Goal: Task Accomplishment & Management: Manage account settings

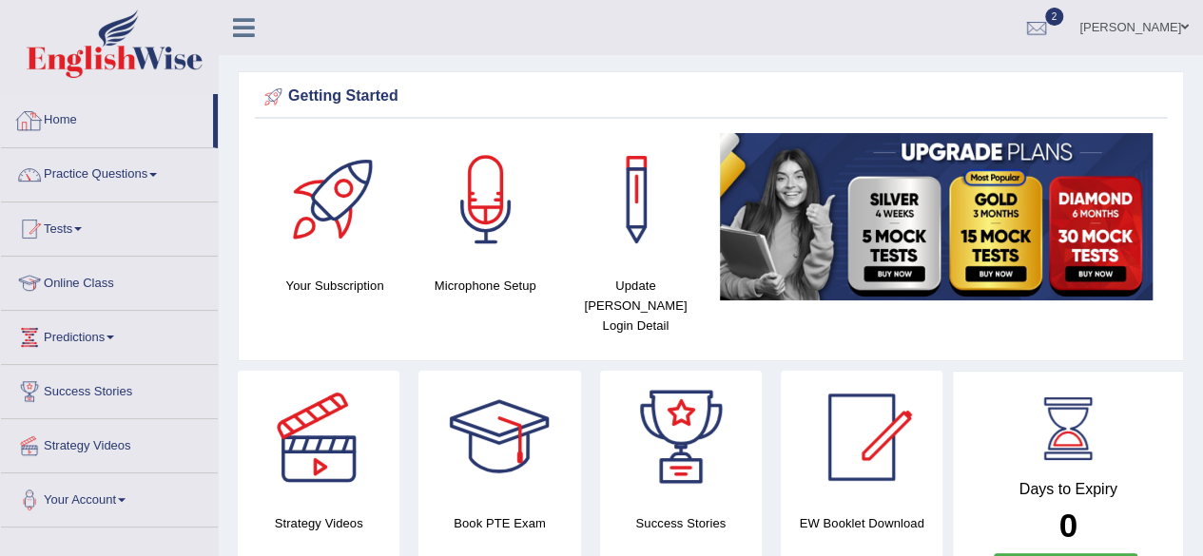
click at [78, 126] on link "Home" at bounding box center [107, 118] width 212 height 48
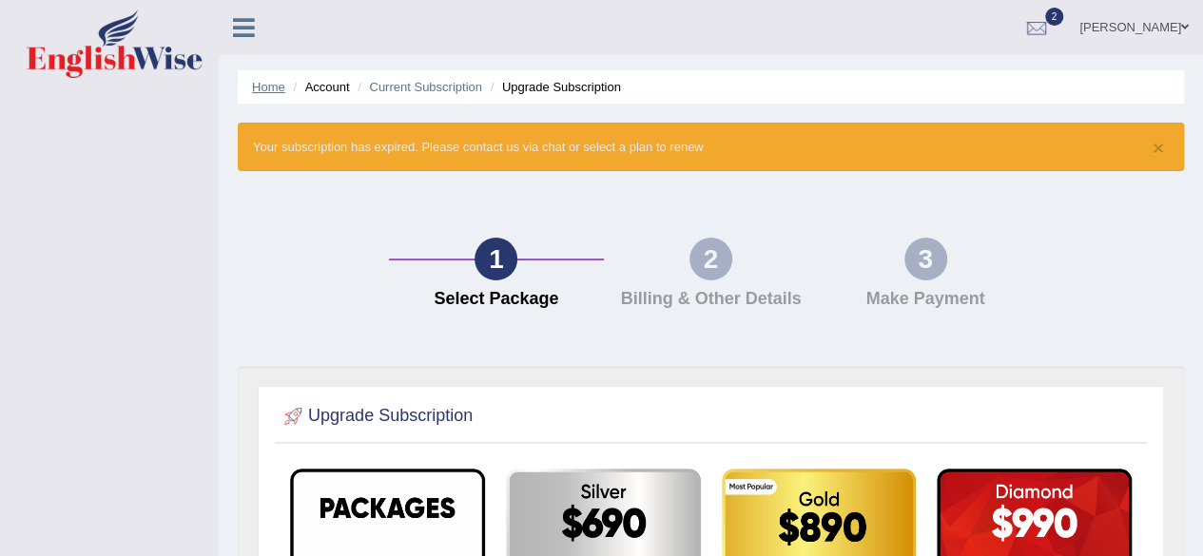
click at [272, 85] on link "Home" at bounding box center [268, 87] width 33 height 14
click at [695, 259] on div "2" at bounding box center [710, 259] width 43 height 43
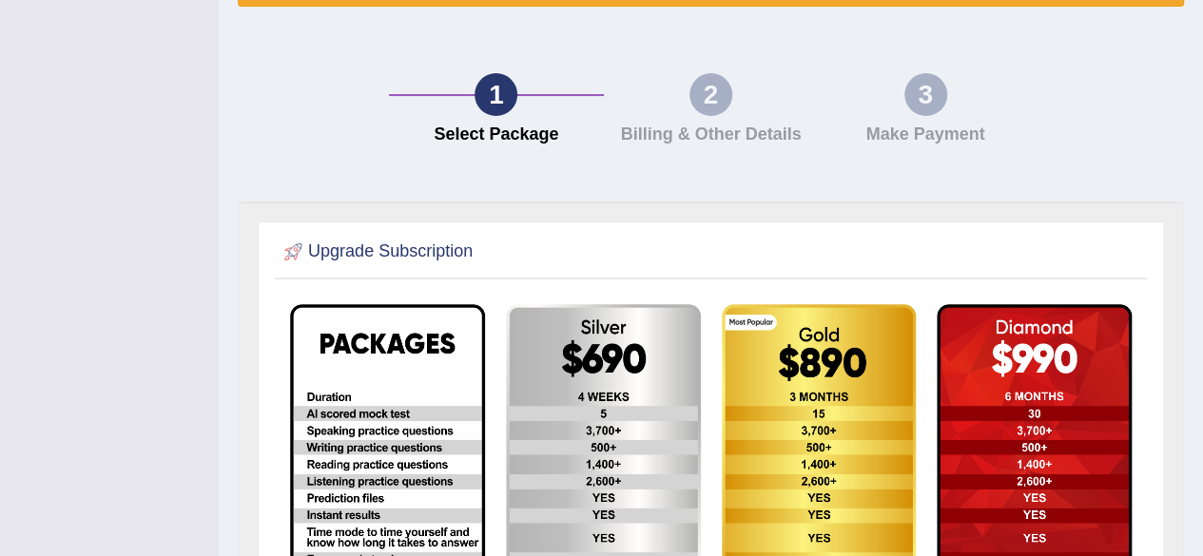
scroll to position [380, 0]
